Goal: Navigation & Orientation: Find specific page/section

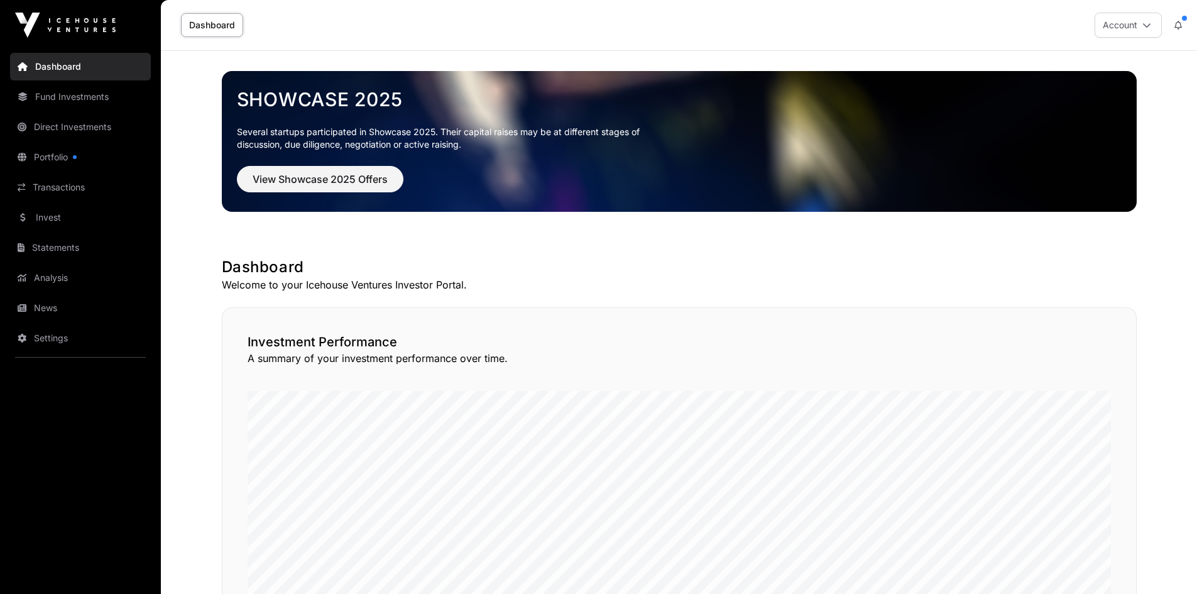
click at [45, 307] on link "News" at bounding box center [80, 308] width 141 height 28
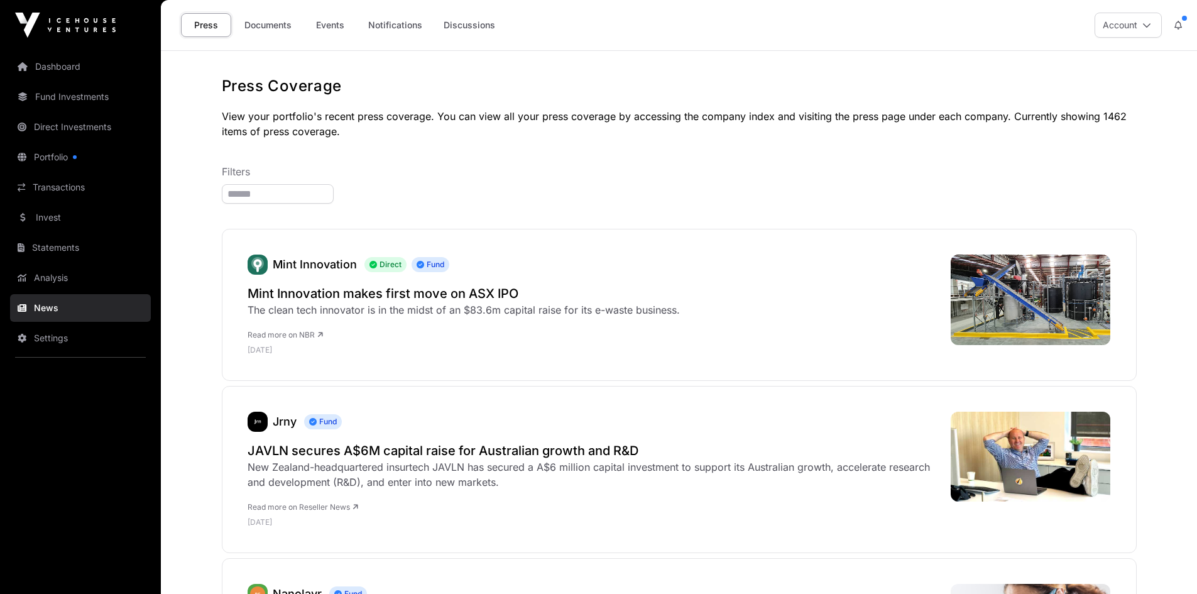
click at [279, 25] on link "Documents" at bounding box center [267, 25] width 63 height 24
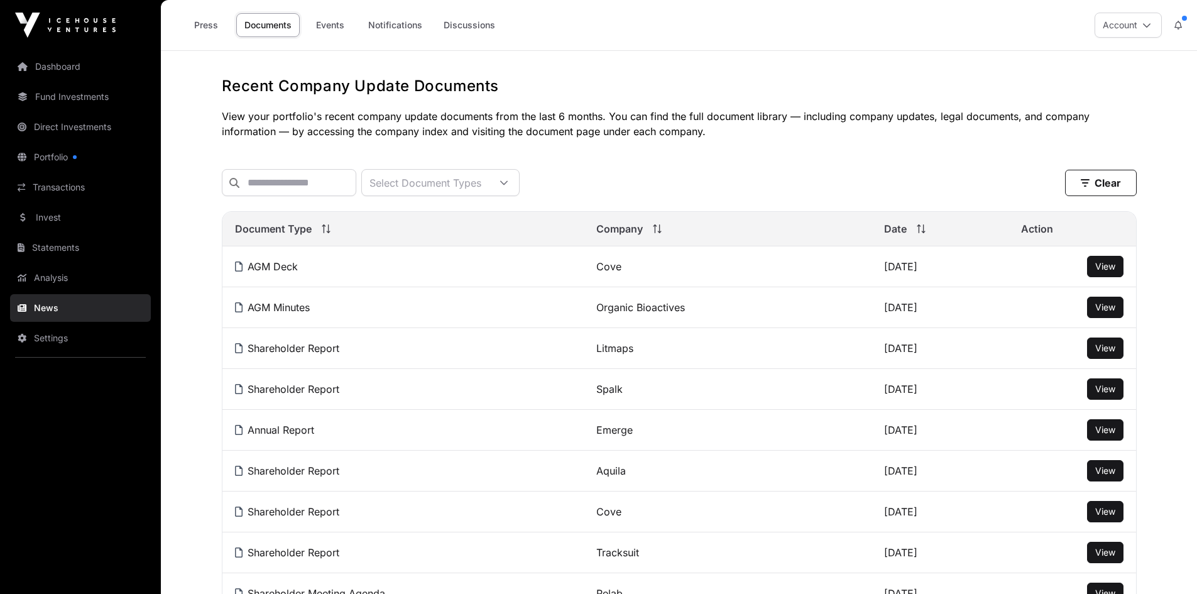
click at [309, 19] on link "Events" at bounding box center [330, 25] width 50 height 24
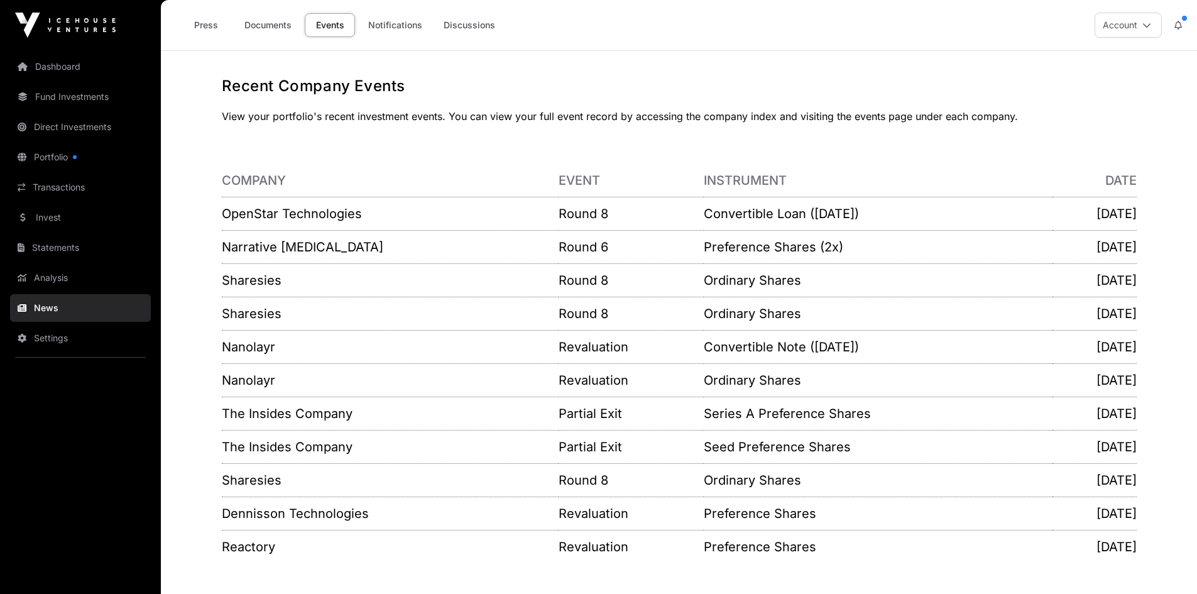
click at [46, 210] on link "Invest" at bounding box center [80, 217] width 141 height 28
